Goal: Find specific page/section: Find specific page/section

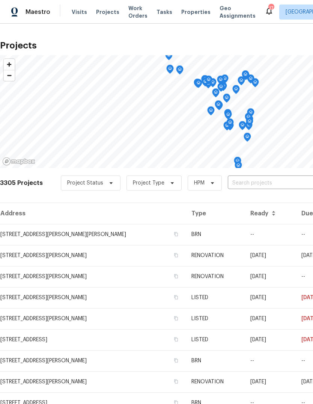
click at [263, 185] on input "text" at bounding box center [271, 183] width 86 height 12
type input "barton"
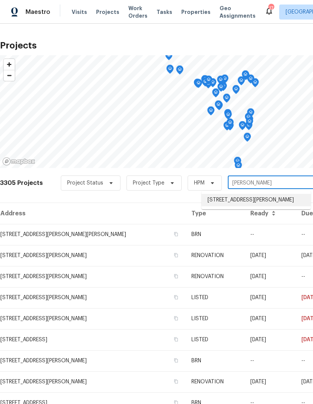
click at [278, 197] on li "614 Barton Ln, Ballwin, MO 63021" at bounding box center [256, 200] width 109 height 12
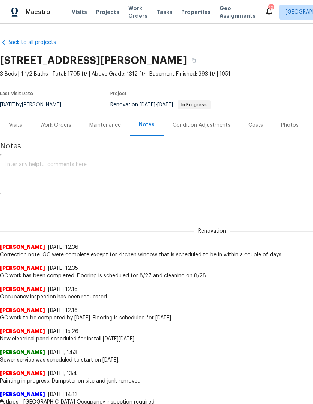
click at [195, 13] on span "Properties" at bounding box center [195, 12] width 29 height 8
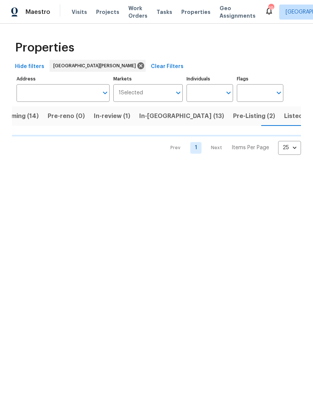
scroll to position [0, 22]
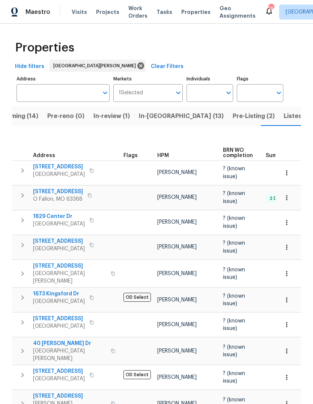
click at [155, 120] on span "In-[GEOGRAPHIC_DATA] (13)" at bounding box center [181, 116] width 85 height 11
